Goal: Transaction & Acquisition: Purchase product/service

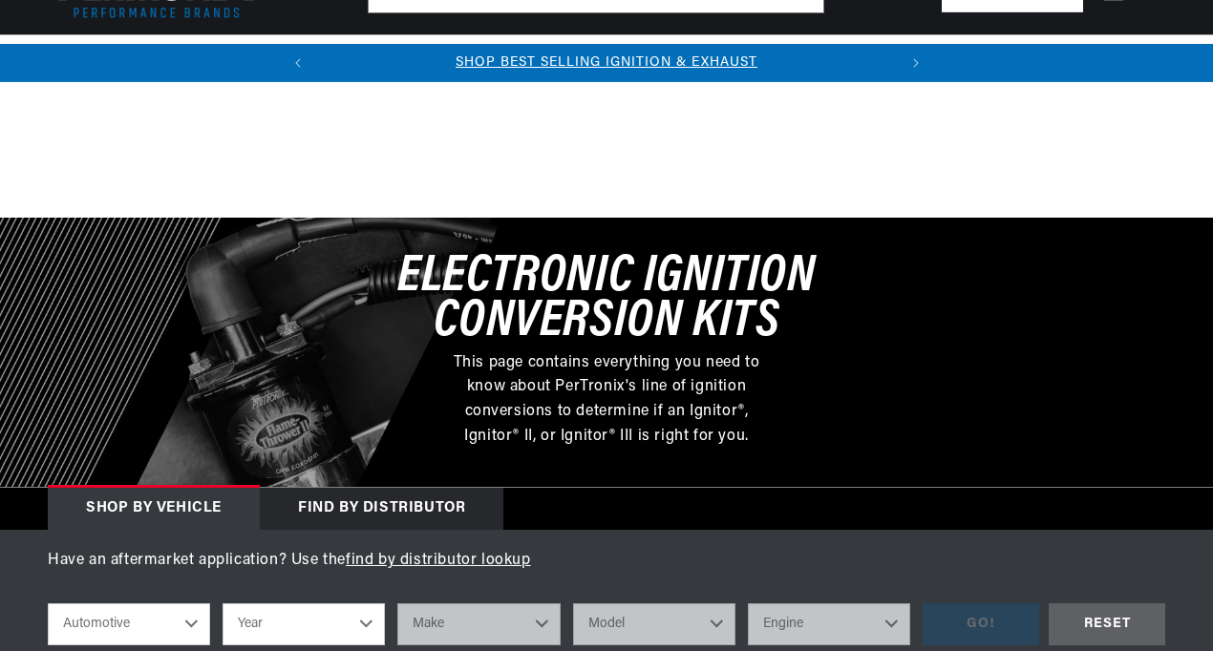
scroll to position [447, 0]
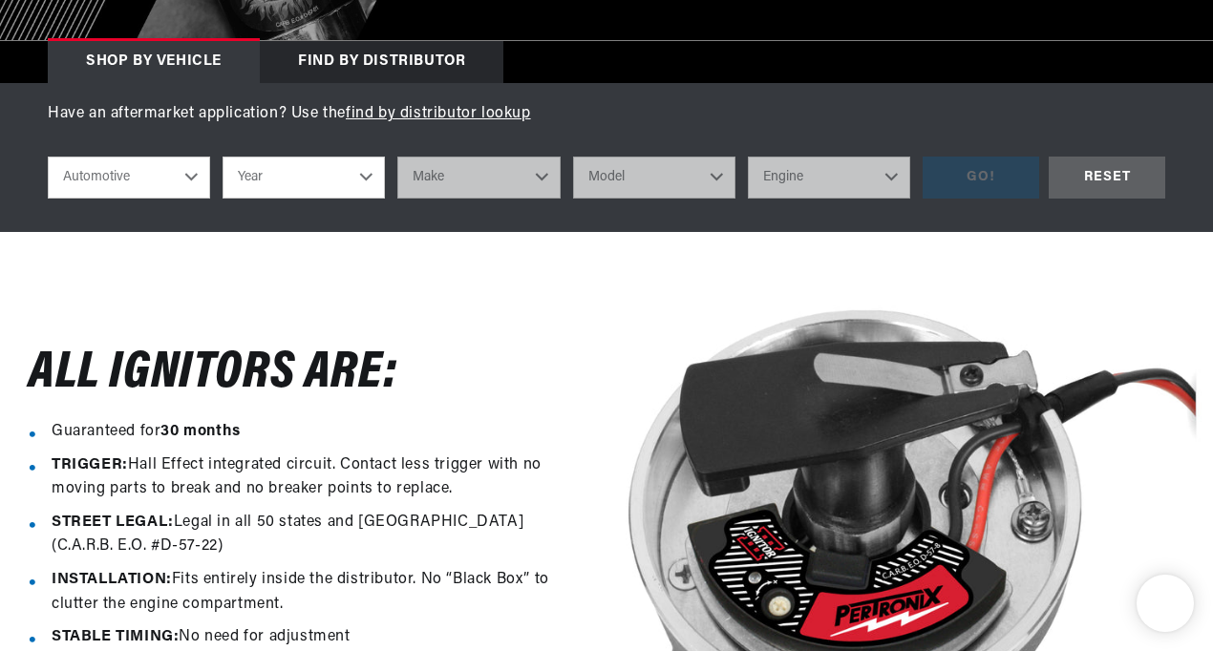
select select "1967"
click at [223, 158] on select "Year [DATE] 2023 2022 2021 2020 2019 2018 2017 2016 2015 2014 2013 2012 2011 20…" at bounding box center [304, 178] width 162 height 42
select select "1967"
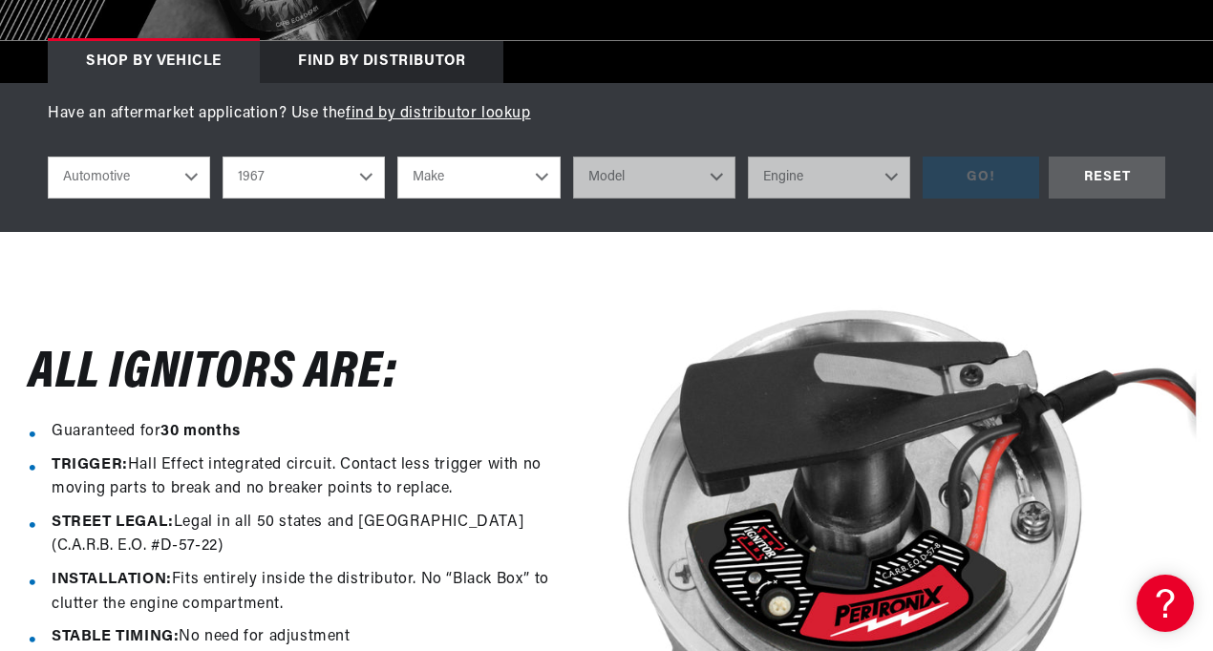
scroll to position [0, 0]
click at [496, 180] on select "Make Alfa Romeo American Motors Aston [PERSON_NAME][GEOGRAPHIC_DATA] [PERSON_NA…" at bounding box center [478, 178] width 162 height 42
select select "Ford"
click at [397, 158] on select "Make Alfa Romeo American Motors Aston [PERSON_NAME][GEOGRAPHIC_DATA] [PERSON_NA…" at bounding box center [478, 178] width 162 height 42
select select "Ford"
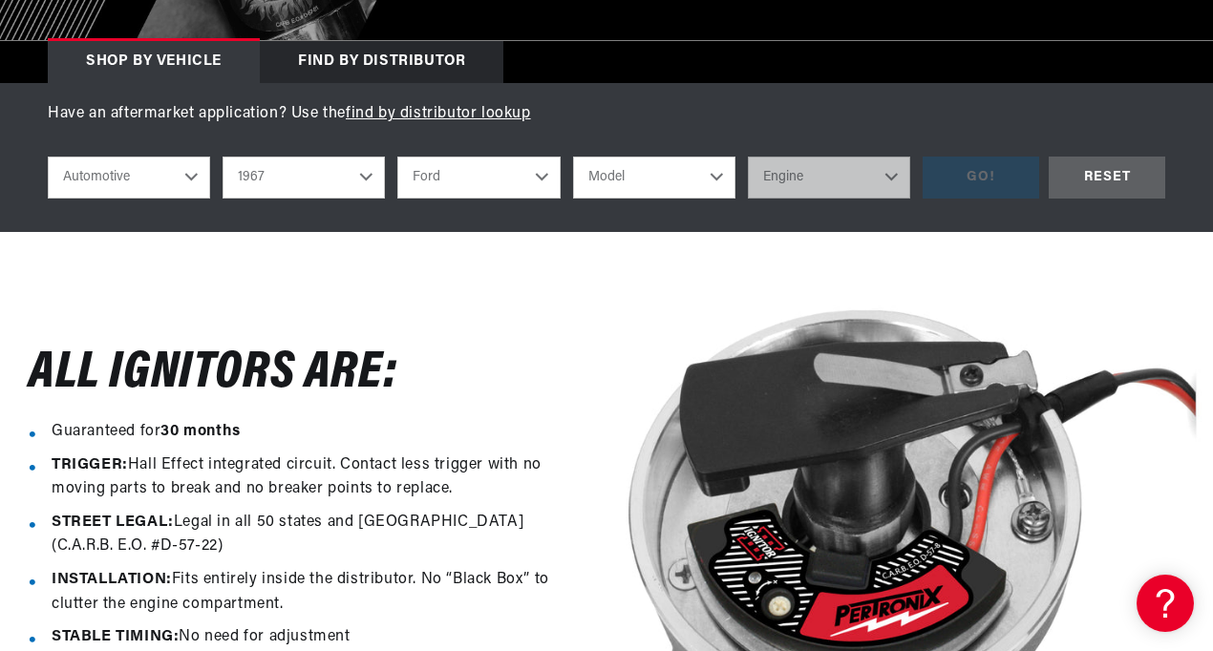
click at [661, 189] on select "Model Bronco Club Wagon Country Sedan Country Squire Custom Custom 500 Econolin…" at bounding box center [654, 178] width 162 height 42
select select "F-100"
click at [573, 158] on select "Model Bronco Club Wagon Country Sedan Country Squire Custom Custom 500 Econolin…" at bounding box center [654, 178] width 162 height 42
select select "F-100"
click at [867, 178] on select "Engine 289cid / 4.7L 352cid / 5.8L" at bounding box center [829, 178] width 162 height 42
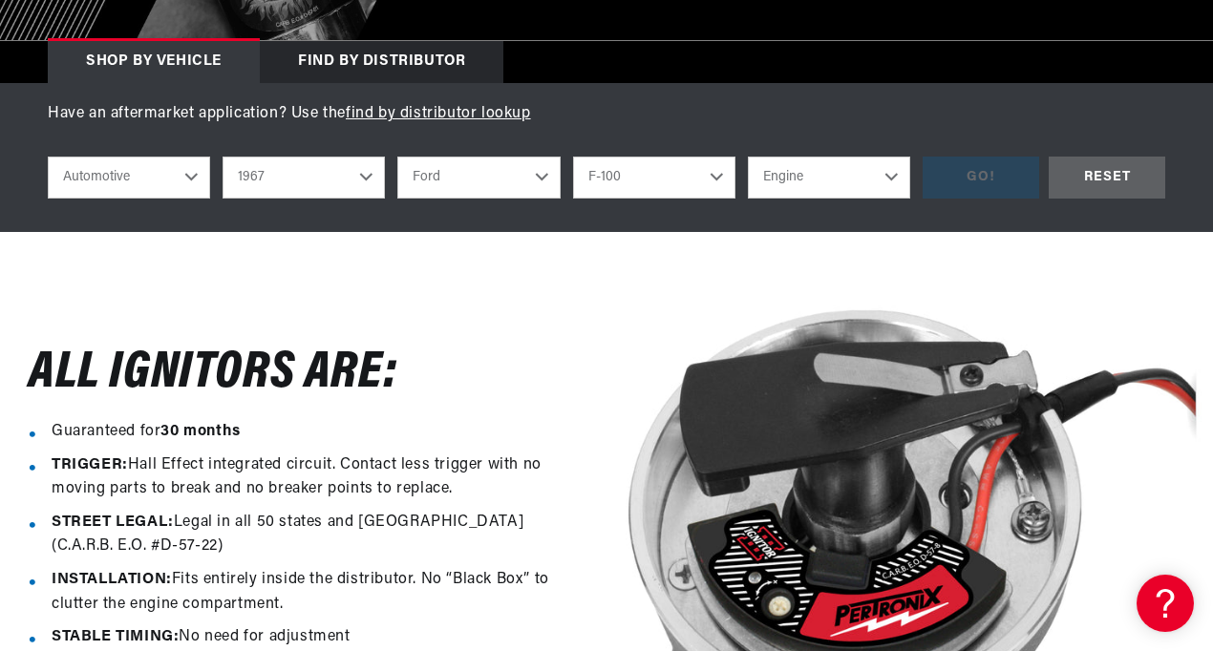
scroll to position [0, 579]
select select "289cid-4.7L"
click at [748, 158] on select "Engine 289cid / 4.7L 352cid / 5.8L" at bounding box center [829, 178] width 162 height 42
select select "289cid-4.7L"
click at [988, 180] on div "GO!" at bounding box center [981, 178] width 117 height 43
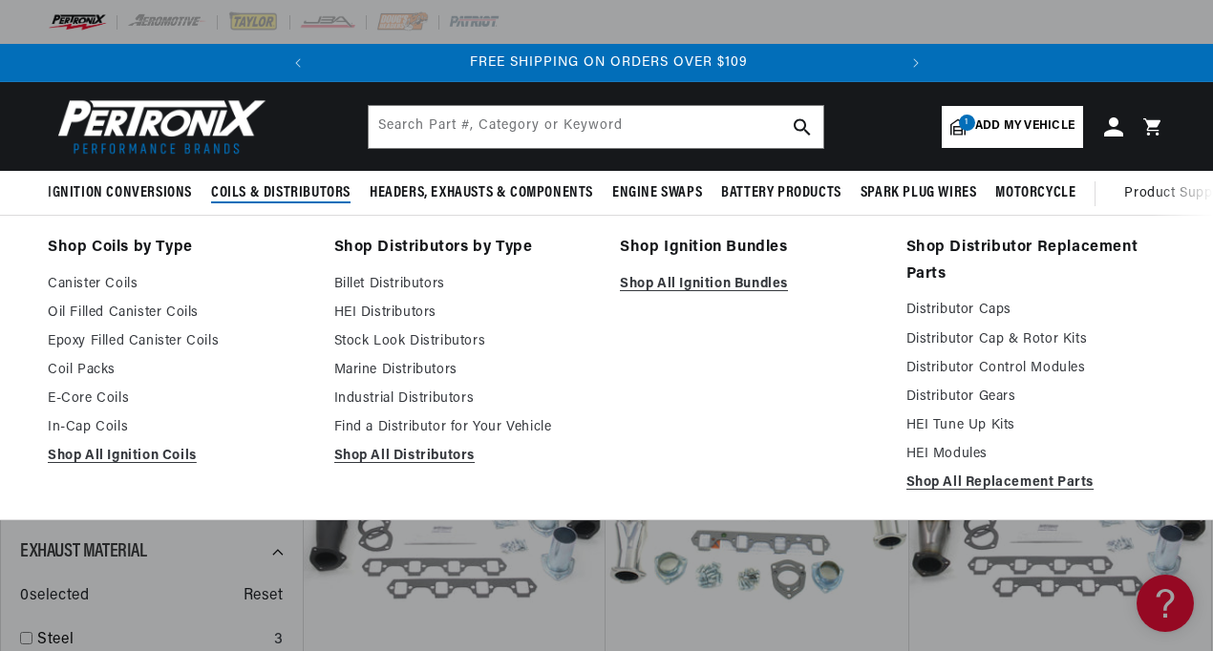
scroll to position [0, 579]
click at [263, 192] on span "Coils & Distributors" at bounding box center [280, 193] width 139 height 20
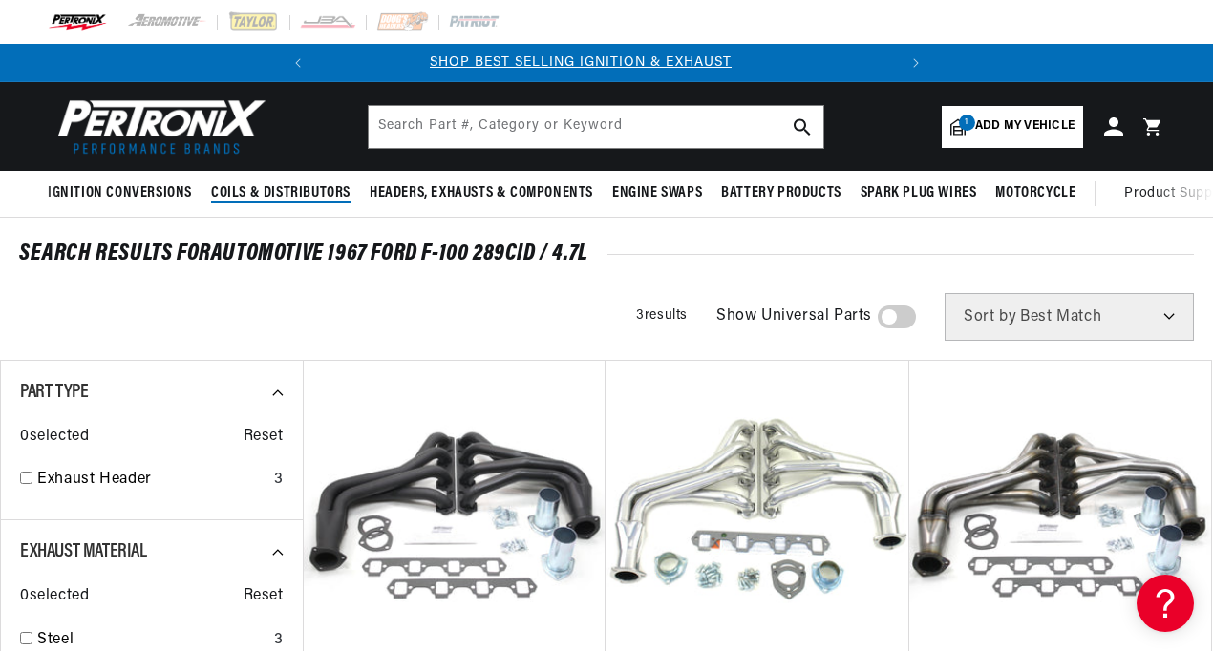
scroll to position [0, 0]
click at [263, 192] on span "Coils & Distributors" at bounding box center [280, 193] width 139 height 20
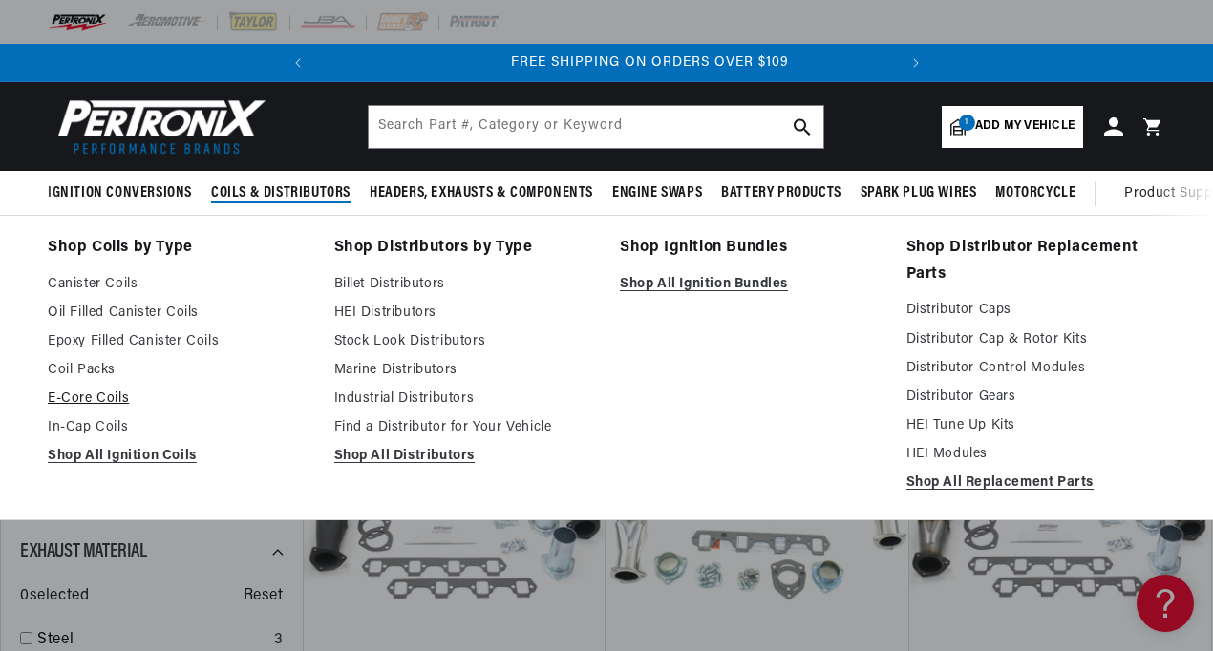
scroll to position [0, 579]
click at [109, 455] on link "Shop All Ignition Coils" at bounding box center [178, 456] width 260 height 23
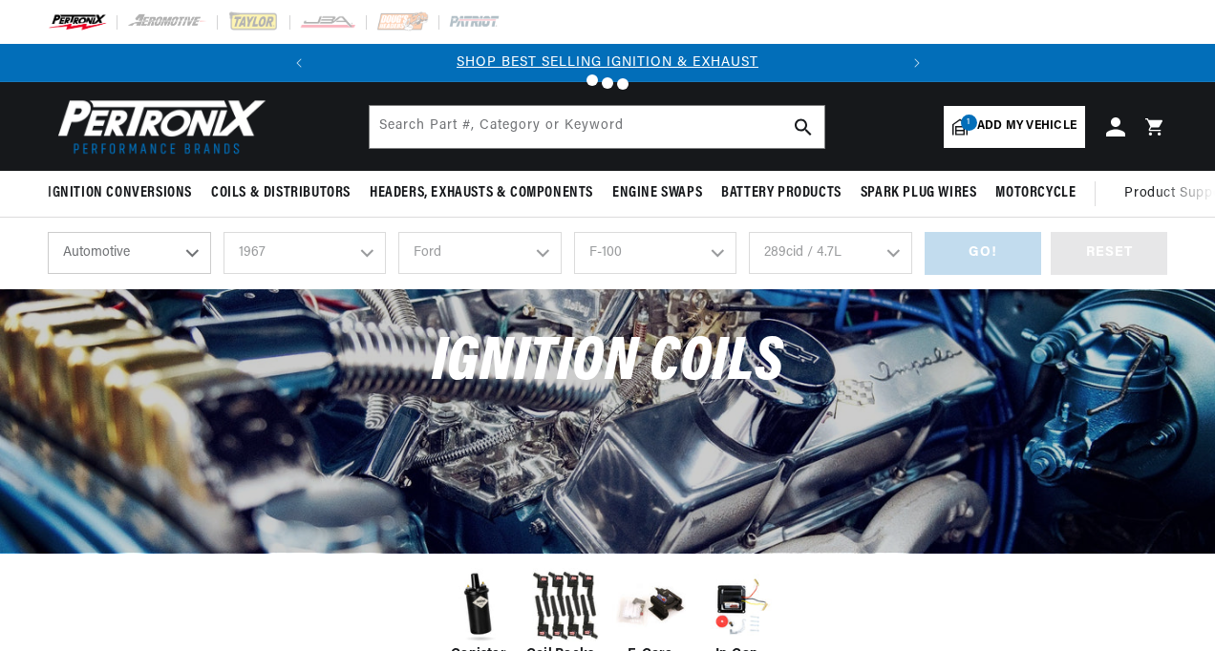
select select "1967"
select select "Ford"
select select "F-100"
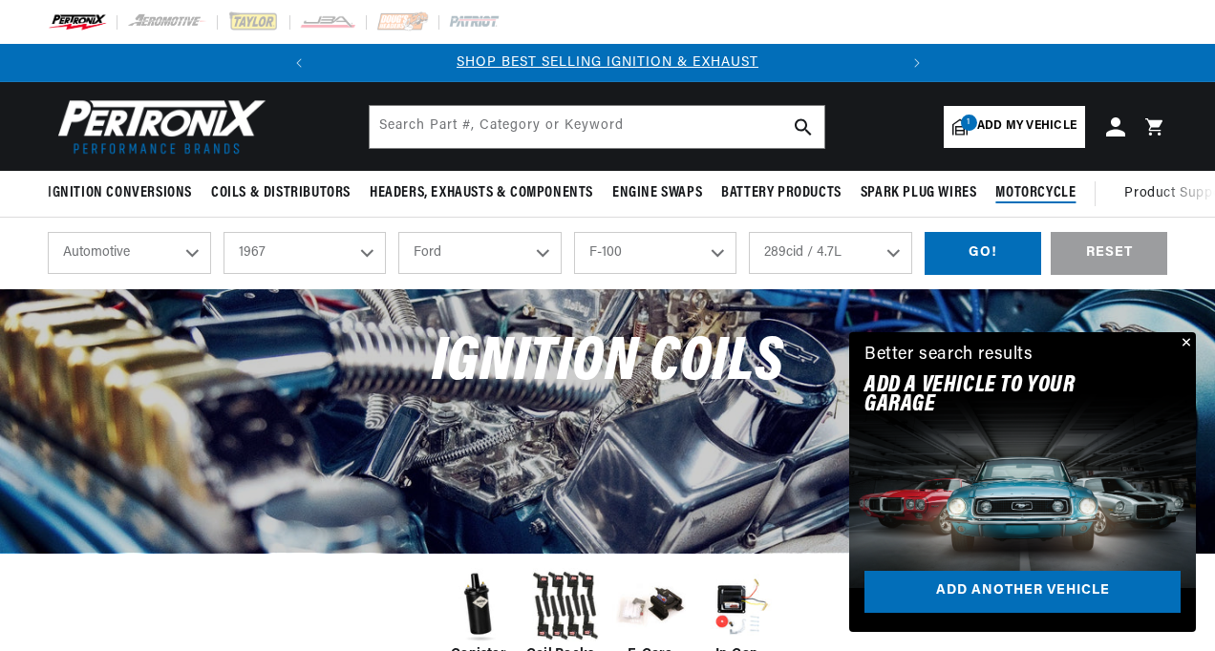
click at [274, 195] on span "Coils & Distributors" at bounding box center [280, 193] width 139 height 20
click at [310, 193] on span "Coils & Distributors" at bounding box center [280, 193] width 139 height 20
